Goal: Transaction & Acquisition: Purchase product/service

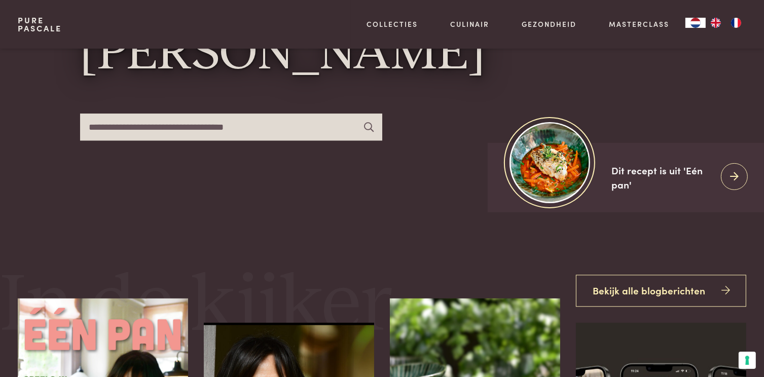
scroll to position [203, 0]
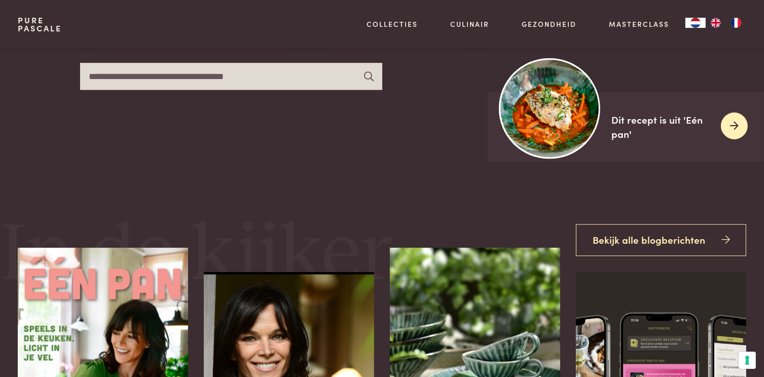
click at [610, 119] on link "Dit recept is uit 'Eén pan'" at bounding box center [626, 126] width 276 height 69
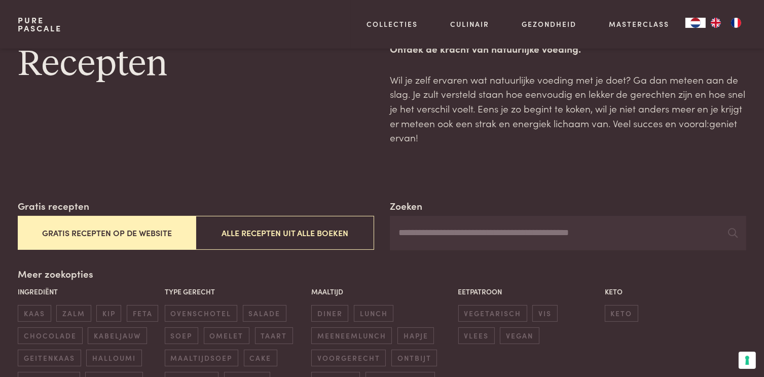
scroll to position [51, 0]
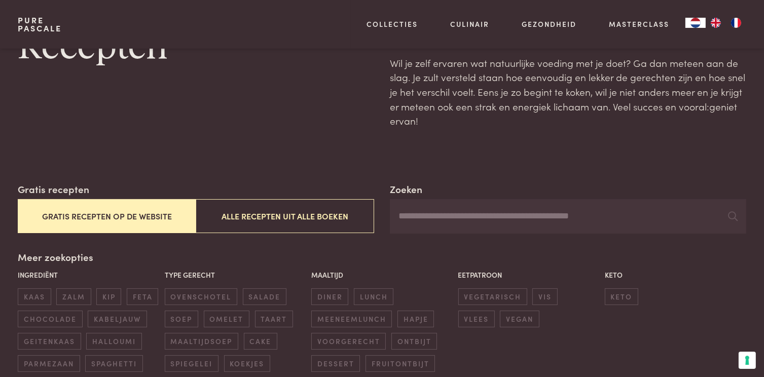
click at [103, 216] on button "Gratis recepten op de website" at bounding box center [107, 216] width 178 height 34
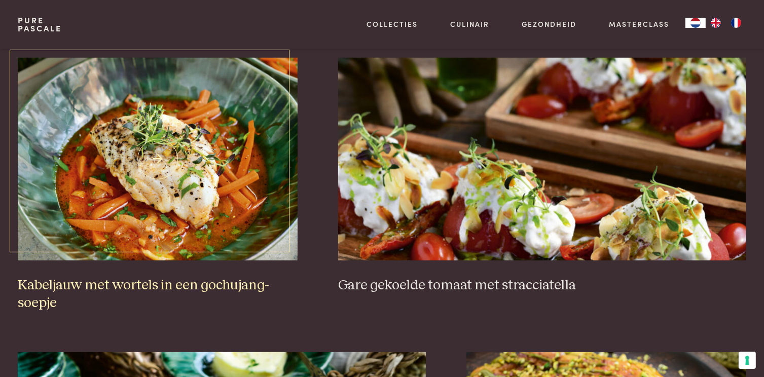
scroll to position [689, 0]
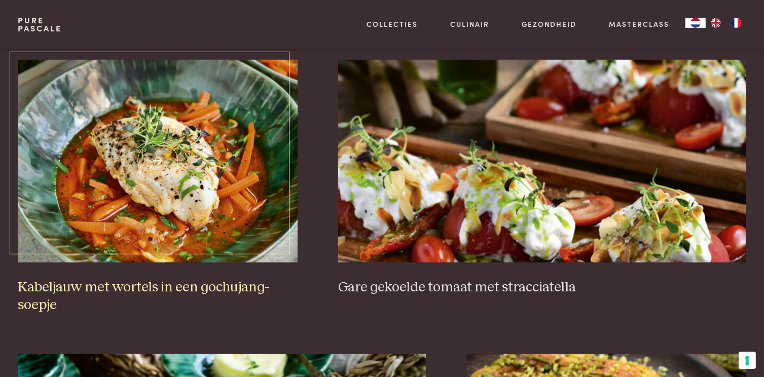
click at [182, 219] on img at bounding box center [158, 161] width 280 height 203
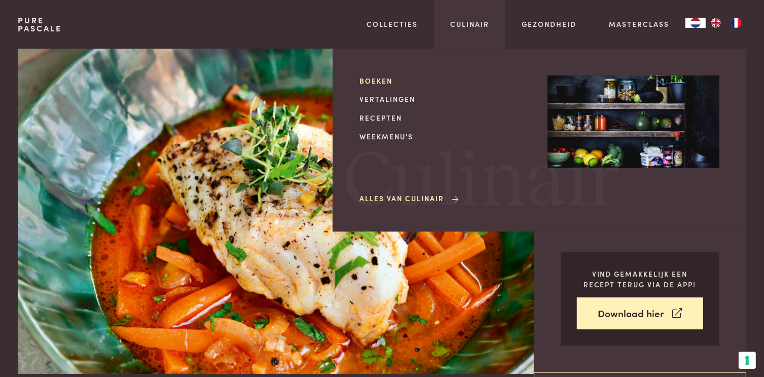
click at [381, 82] on link "Boeken" at bounding box center [445, 81] width 172 height 11
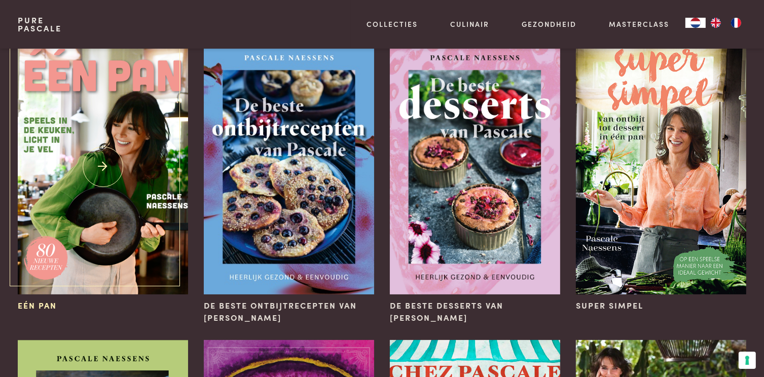
scroll to position [101, 0]
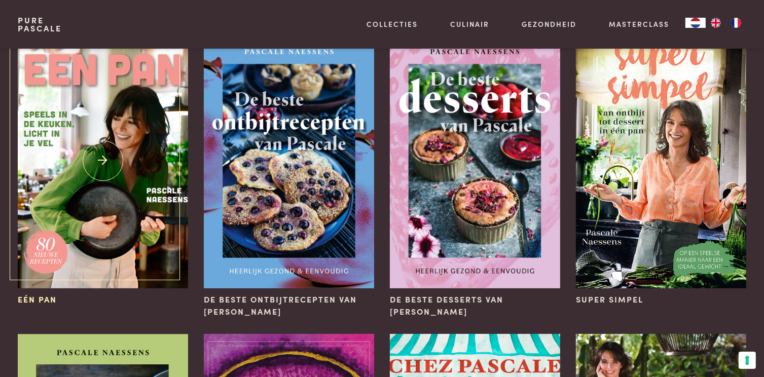
click at [125, 154] on img at bounding box center [103, 160] width 170 height 255
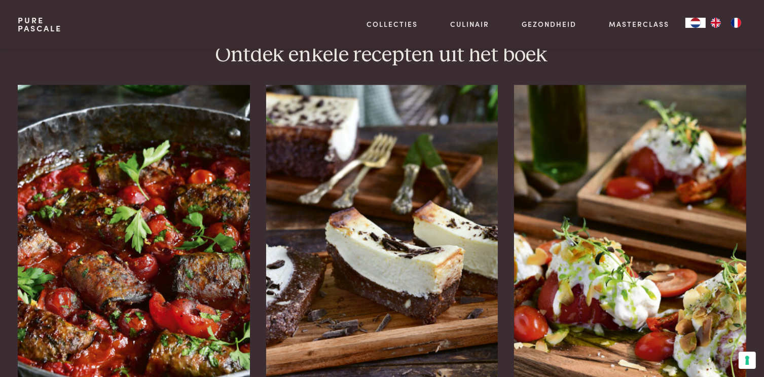
scroll to position [1318, 0]
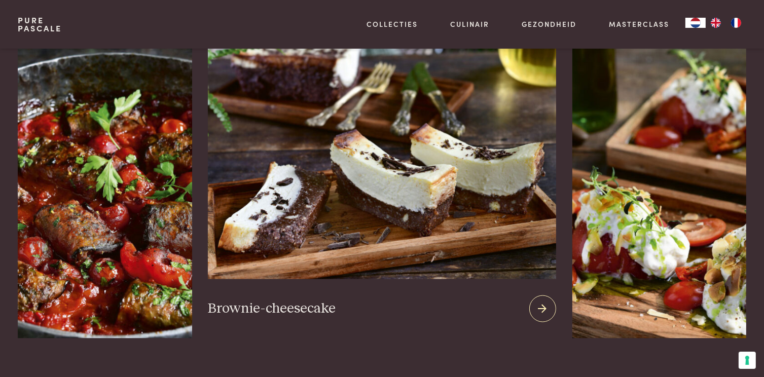
click at [390, 213] on img at bounding box center [382, 156] width 348 height 245
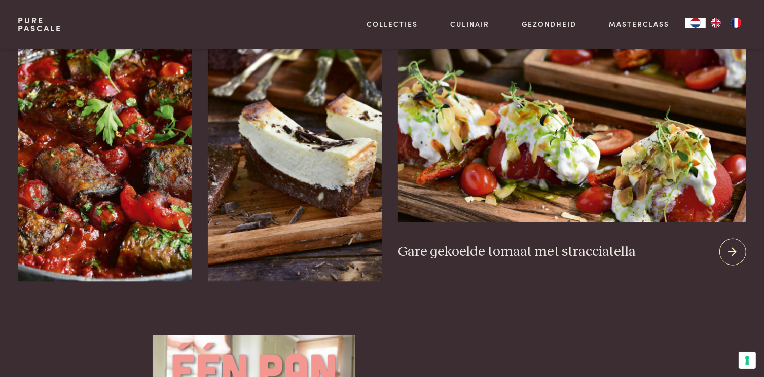
scroll to position [1369, 0]
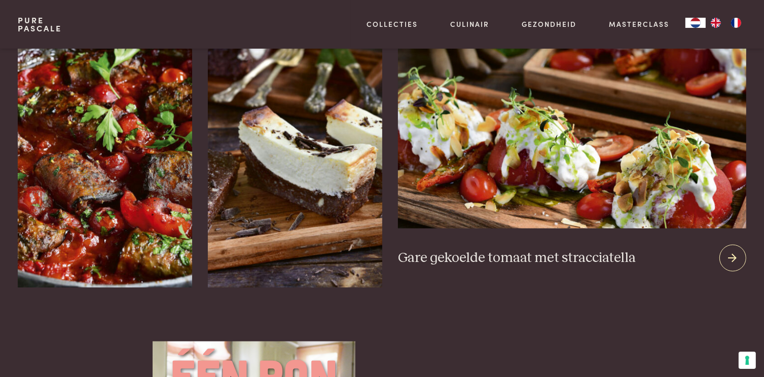
click at [733, 251] on icon at bounding box center [732, 258] width 9 height 15
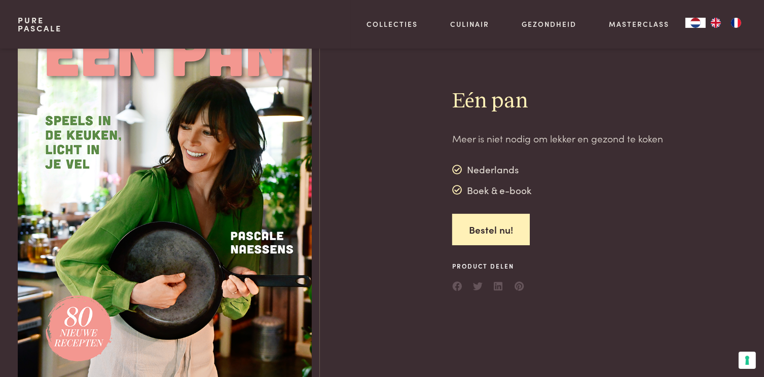
scroll to position [0, 0]
